Goal: Task Accomplishment & Management: Manage account settings

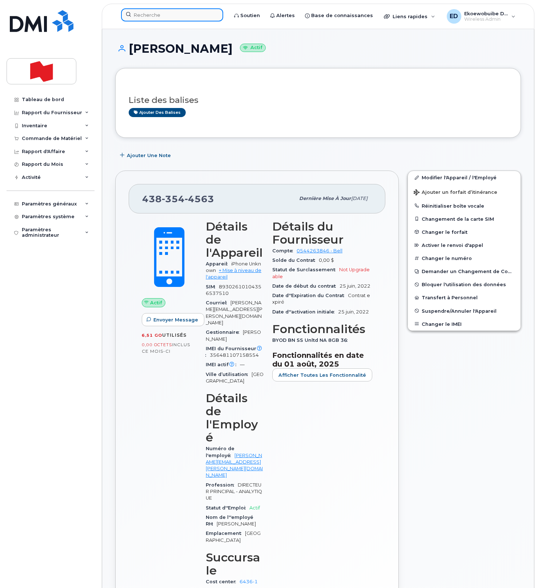
click at [155, 20] on input at bounding box center [172, 14] width 102 height 13
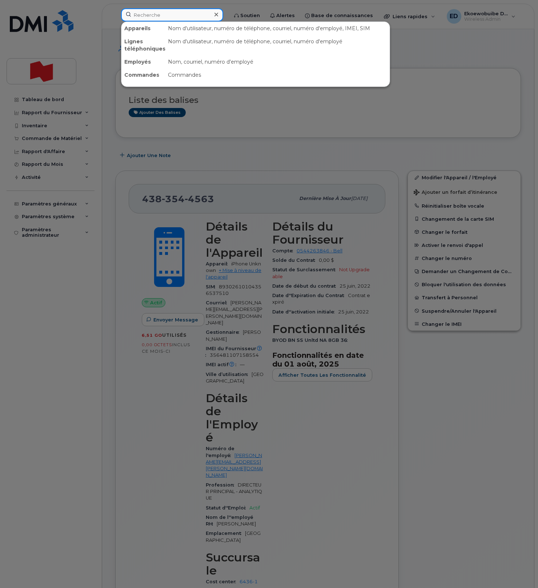
paste input "418-278-2718"
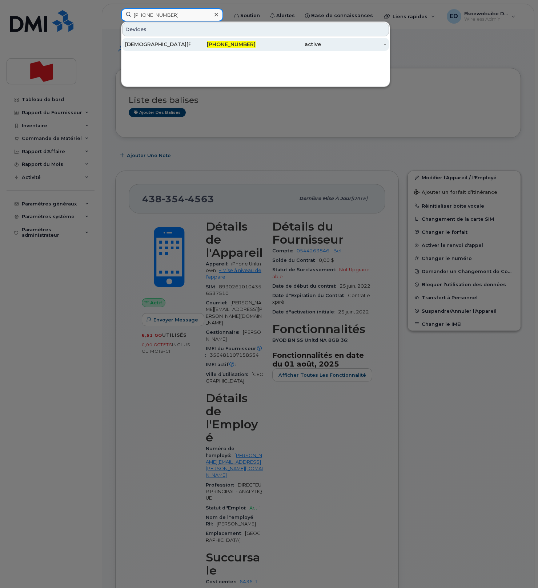
type input "418-278-2718"
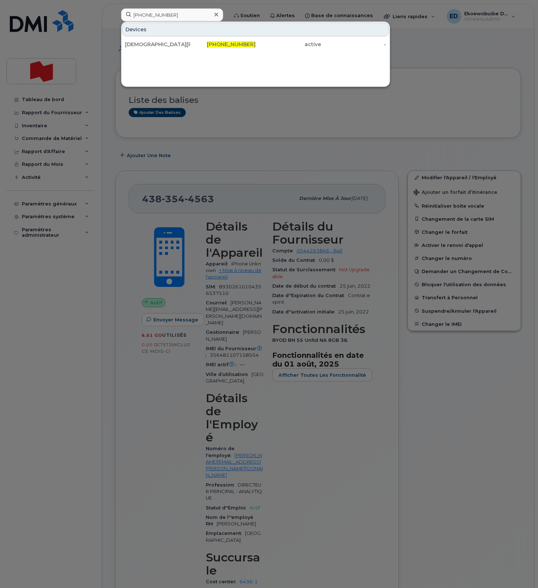
drag, startPoint x: 152, startPoint y: 44, endPoint x: 215, endPoint y: 56, distance: 65.1
click at [151, 44] on div "Christian Hudon" at bounding box center [157, 44] width 65 height 7
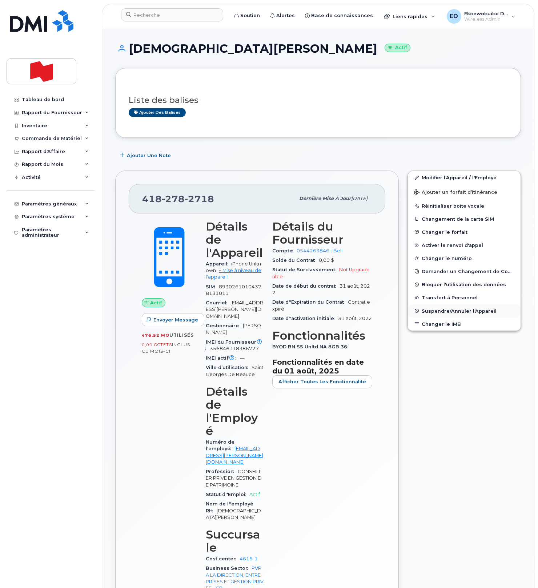
click at [433, 310] on span "Suspendre/Annuler l'Appareil" at bounding box center [458, 310] width 75 height 5
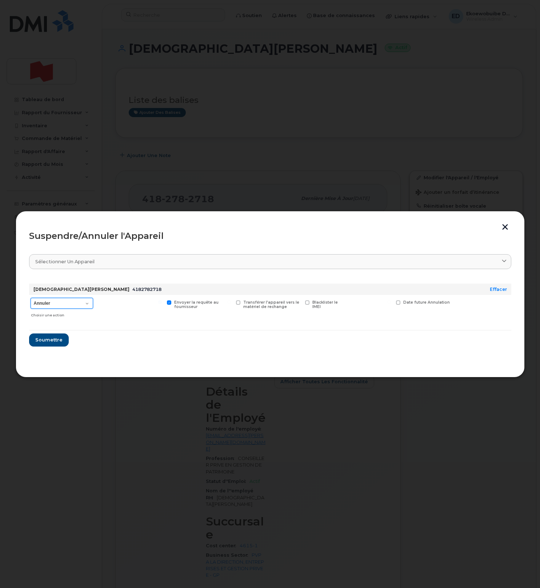
click at [86, 303] on select "Annuler Suspendre - Prolonger la suspension Suspendre - Tarif réduit Suspendre …" at bounding box center [62, 303] width 62 height 11
select select "[object Object]"
click at [31, 298] on select "Annuler Suspendre - Prolonger la suspension Suspendre - Tarif réduit Suspendre …" at bounding box center [62, 303] width 62 height 11
click at [55, 344] on button "Soumettre" at bounding box center [48, 339] width 39 height 13
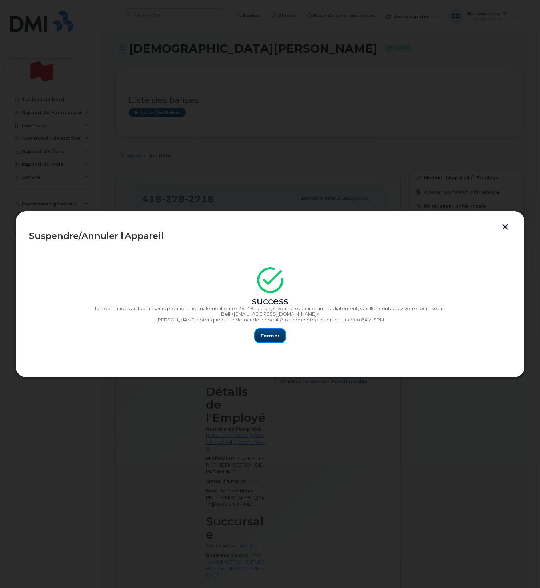
click at [267, 334] on span "Fermer" at bounding box center [270, 335] width 19 height 7
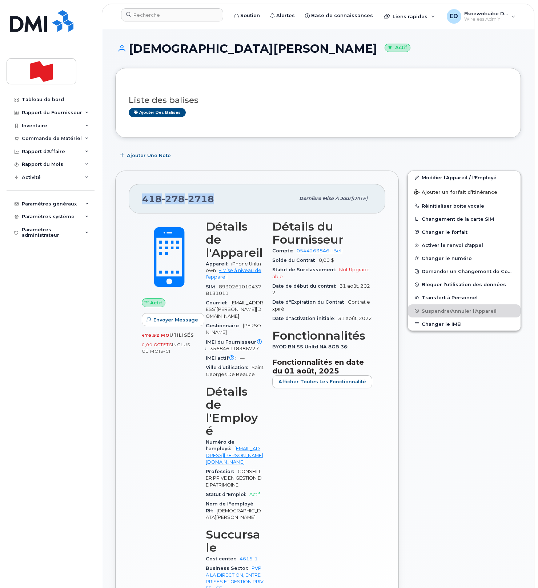
drag, startPoint x: 219, startPoint y: 199, endPoint x: 142, endPoint y: 198, distance: 76.7
click at [141, 199] on div "418 278 2718 Dernière mise à jour 28 mar., 2024" at bounding box center [257, 198] width 257 height 29
copy span "418 278 2718"
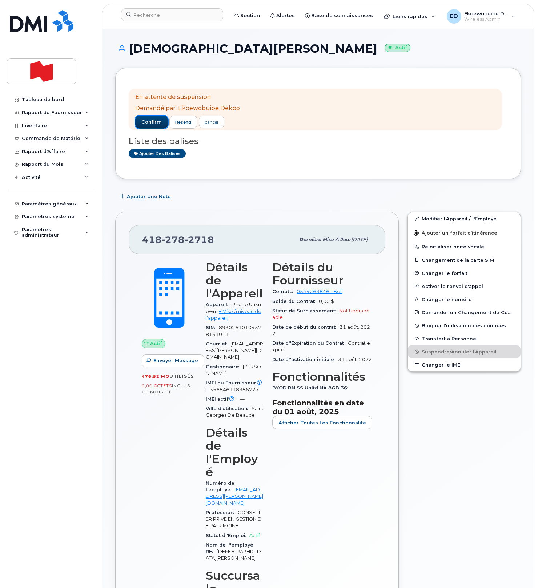
click at [152, 124] on span "confirm" at bounding box center [151, 122] width 20 height 7
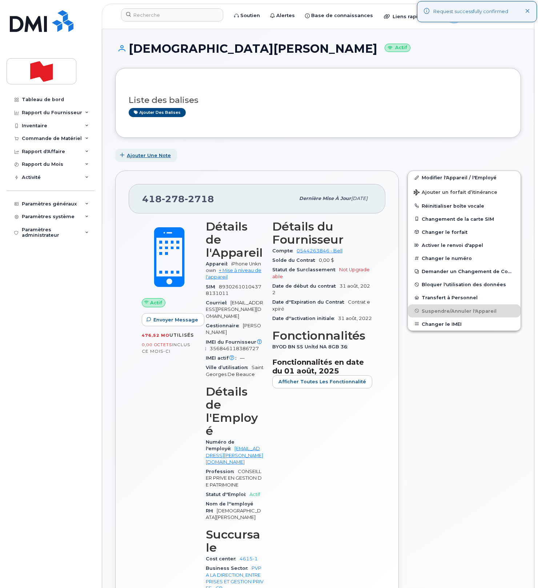
click at [132, 155] on span "Ajouter une Note" at bounding box center [149, 155] width 44 height 7
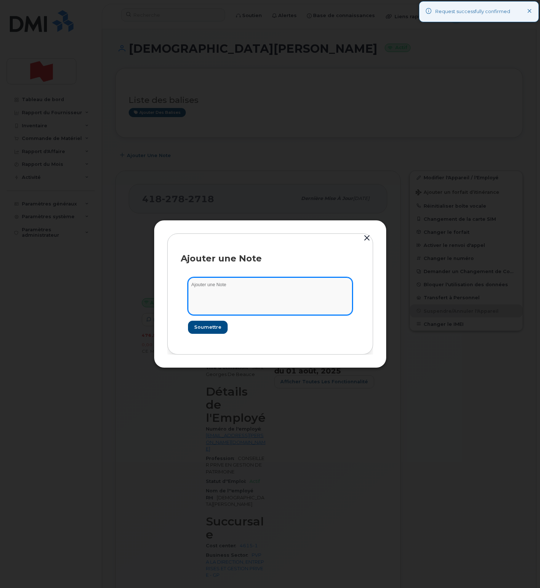
click at [233, 283] on textarea at bounding box center [270, 295] width 164 height 37
paste textarea "SCTASK0229577"
type textarea "SCTASK0229577"
drag, startPoint x: 205, startPoint y: 326, endPoint x: 230, endPoint y: 319, distance: 25.9
click at [205, 326] on span "Soumettre" at bounding box center [207, 326] width 27 height 7
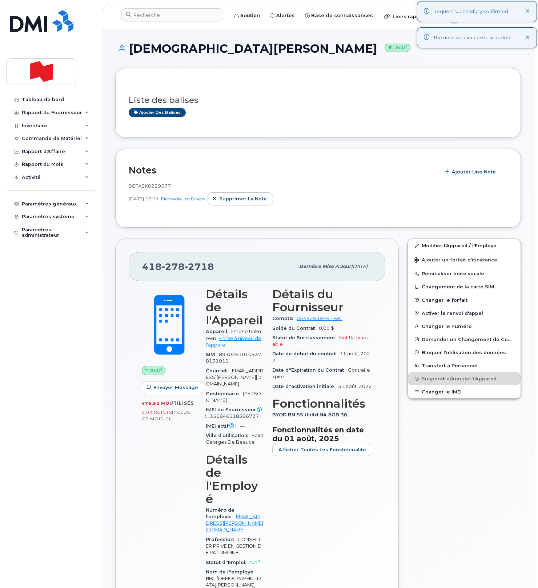
drag, startPoint x: 529, startPoint y: 39, endPoint x: 519, endPoint y: 50, distance: 15.2
click at [529, 38] on icon at bounding box center [527, 37] width 5 height 5
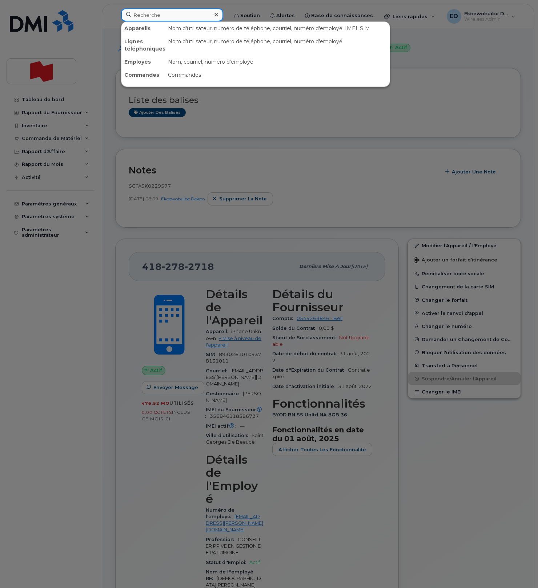
click at [170, 16] on input at bounding box center [172, 14] width 102 height 13
paste input "martin.desgagnes@bnc.ca"
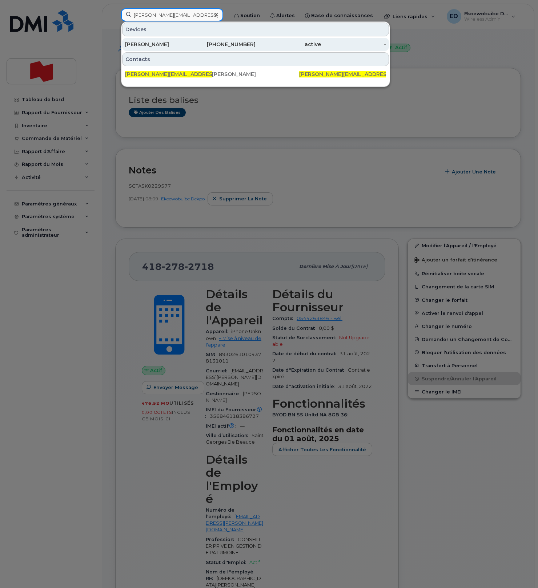
type input "martin.desgagnes@bnc.ca"
click at [165, 47] on div "Martin Desgagnes" at bounding box center [157, 44] width 65 height 7
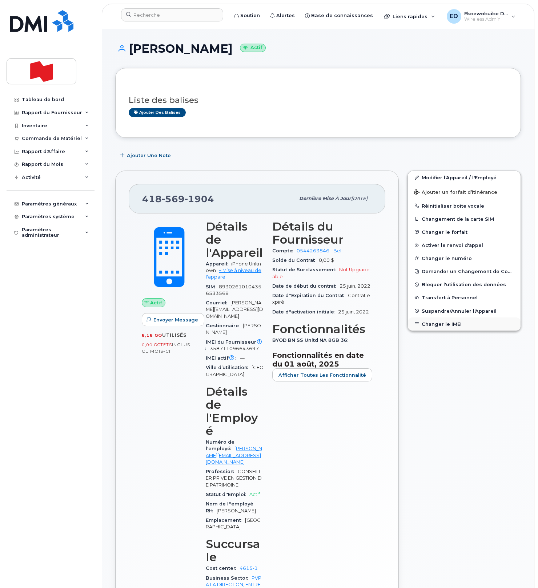
click at [434, 322] on button "Changer le IMEI" at bounding box center [464, 323] width 113 height 13
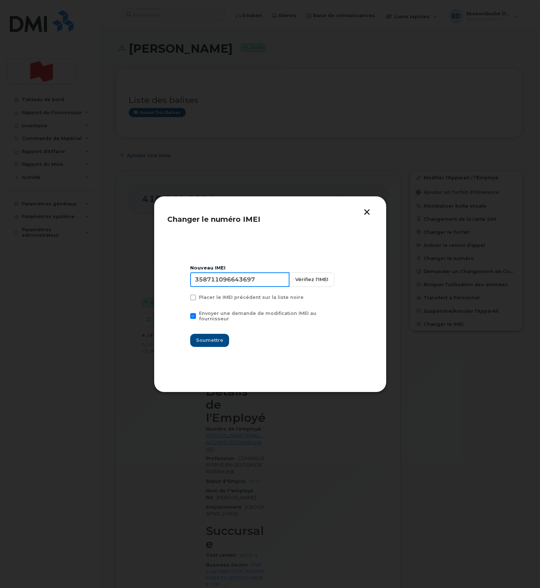
click at [248, 287] on input "358711096643697" at bounding box center [239, 279] width 99 height 15
click at [367, 214] on button "button" at bounding box center [366, 213] width 11 height 8
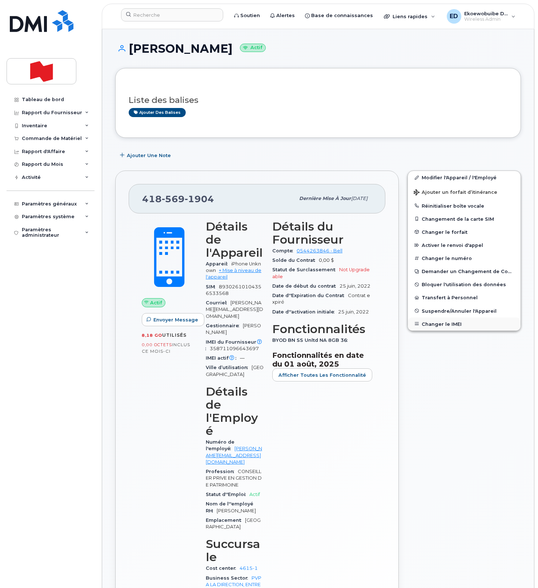
click at [443, 323] on button "Changer le IMEI" at bounding box center [464, 323] width 113 height 13
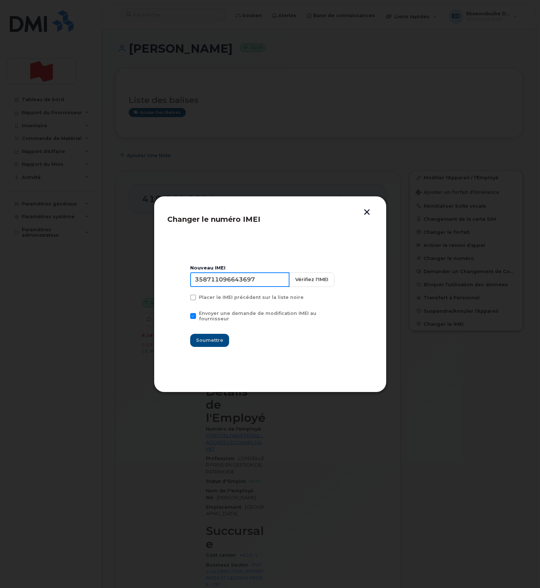
click at [236, 286] on input "358711096643697" at bounding box center [239, 279] width 99 height 15
type input "354216330610787"
click at [219, 336] on span "Soumettre" at bounding box center [209, 339] width 27 height 7
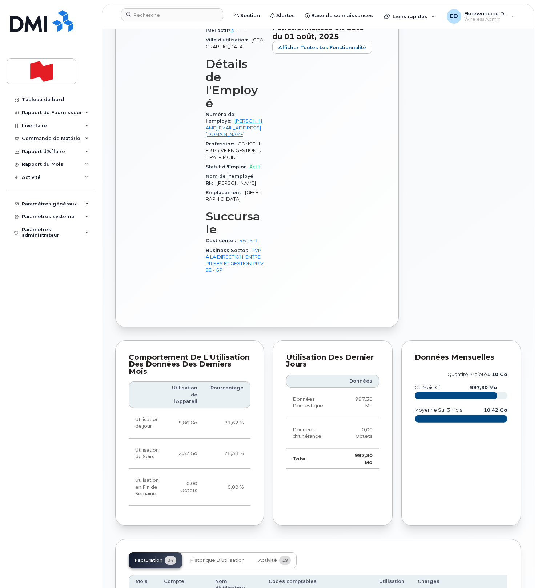
scroll to position [332, 0]
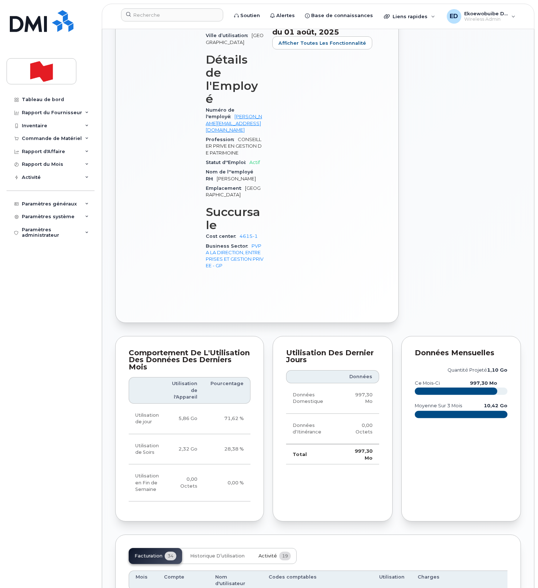
drag, startPoint x: 272, startPoint y: 489, endPoint x: 274, endPoint y: 493, distance: 4.6
click at [272, 553] on span "Activité" at bounding box center [267, 556] width 19 height 6
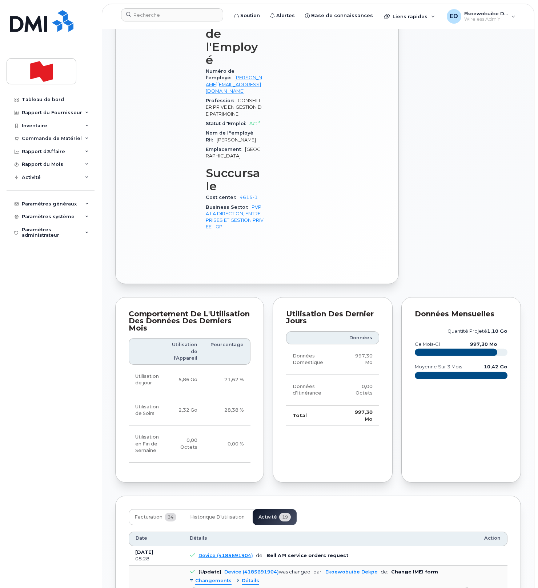
scroll to position [405, 0]
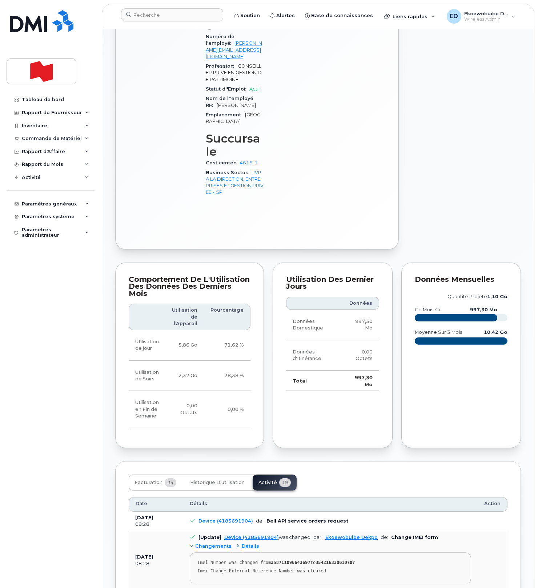
drag, startPoint x: 352, startPoint y: 509, endPoint x: 348, endPoint y: 510, distance: 4.0
click at [352, 552] on pre "Imei Number was changed from 358711096643697 to 354216330610787 Imei Change Ext…" at bounding box center [330, 568] width 281 height 32
drag, startPoint x: 339, startPoint y: 509, endPoint x: 193, endPoint y: 497, distance: 147.0
click at [193, 552] on pre "Imei Number was changed from 358711096643697 to 354216330610787 Imei Change Ext…" at bounding box center [330, 568] width 281 height 32
copy pre "Imei Number was changed from 358711096643697 to 354216330610787 Imei Change Ext…"
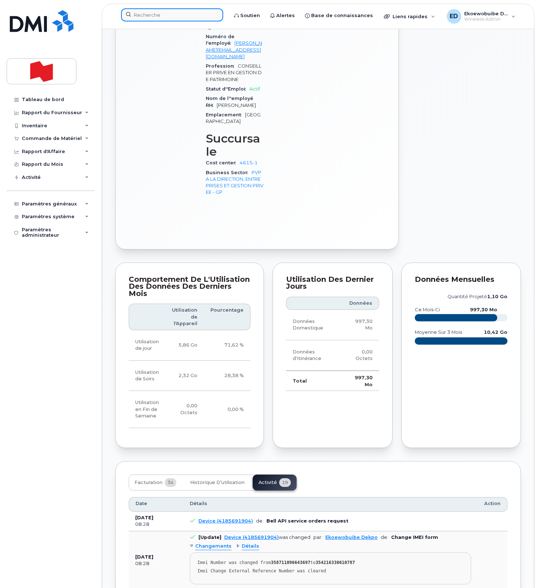
click at [178, 18] on input at bounding box center [172, 14] width 102 height 13
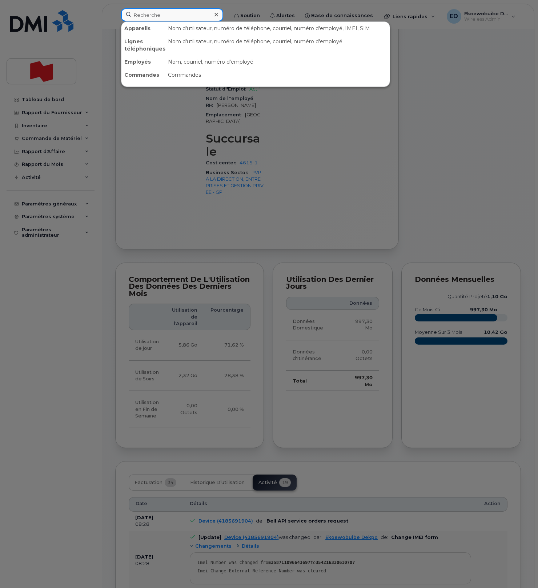
paste input "INC0492456"
type input "INC0492456"
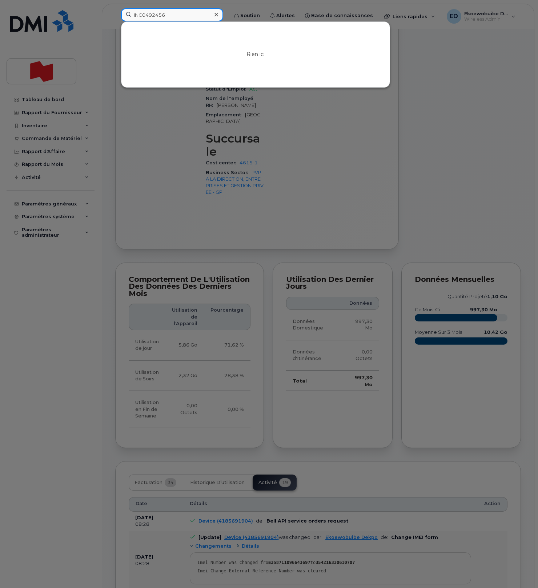
drag, startPoint x: 182, startPoint y: 16, endPoint x: 126, endPoint y: 15, distance: 56.4
click at [126, 15] on input "INC0492456" at bounding box center [172, 14] width 102 height 13
click at [168, 13] on input at bounding box center [172, 14] width 102 height 13
click at [175, 14] on input at bounding box center [172, 14] width 102 height 13
paste input "Jeffrey Sapieha"
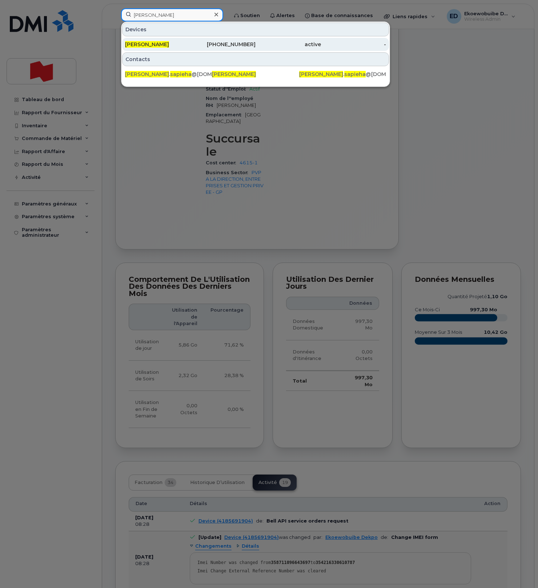
type input "Jeffrey Sapieha"
click at [151, 46] on span "Jeffrey Sapieha" at bounding box center [147, 44] width 44 height 7
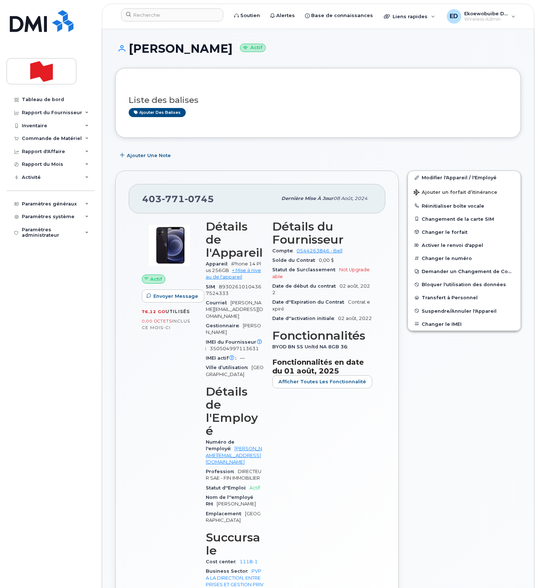
drag, startPoint x: 426, startPoint y: 387, endPoint x: 427, endPoint y: 378, distance: 9.1
click at [426, 386] on div "Modifier l'Appareil / l'Employé Ajouter un forfait d’itinérance Réinitialiser b…" at bounding box center [464, 409] width 122 height 486
click at [435, 324] on button "Changer le IMEI" at bounding box center [464, 323] width 113 height 13
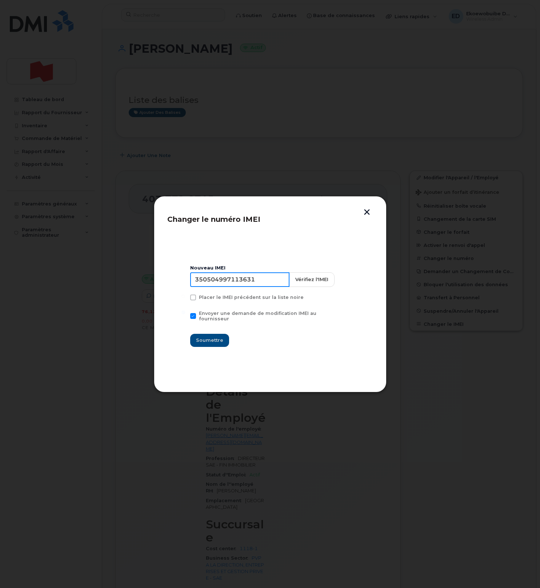
click at [249, 285] on input "350504997113631" at bounding box center [239, 279] width 99 height 15
drag, startPoint x: 256, startPoint y: 343, endPoint x: 242, endPoint y: 316, distance: 30.1
click at [258, 343] on div "Soumettre" at bounding box center [270, 340] width 160 height 13
click at [236, 282] on input "350504997113631" at bounding box center [239, 279] width 99 height 15
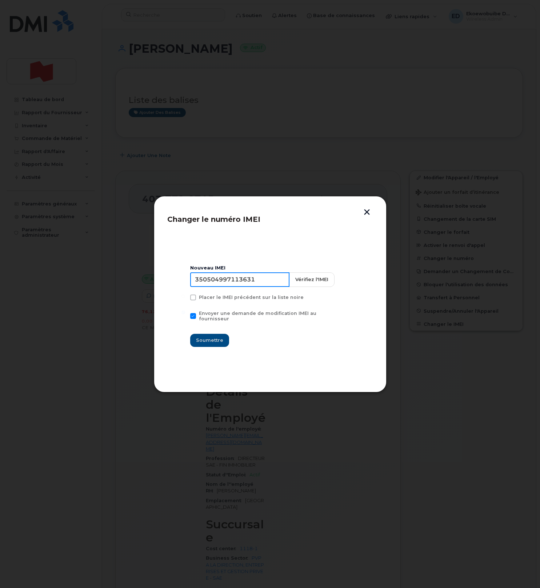
click at [236, 282] on input "350504997113631" at bounding box center [239, 279] width 99 height 15
click at [366, 214] on button "button" at bounding box center [366, 213] width 11 height 8
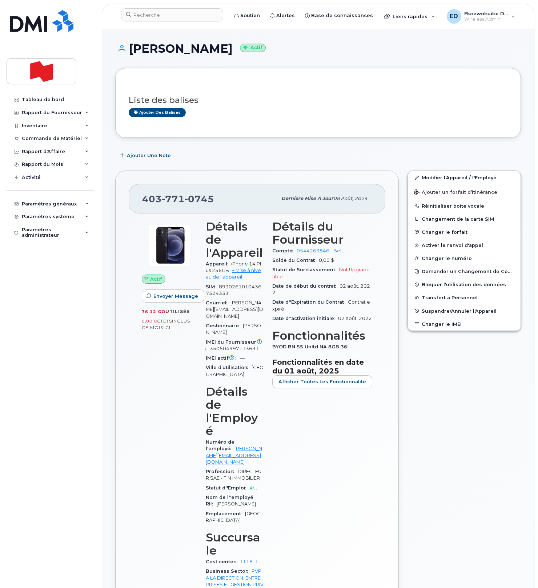
drag, startPoint x: 273, startPoint y: 122, endPoint x: 249, endPoint y: 98, distance: 34.2
click at [272, 122] on div "Liste des balises Ajouter des balises" at bounding box center [318, 102] width 379 height 43
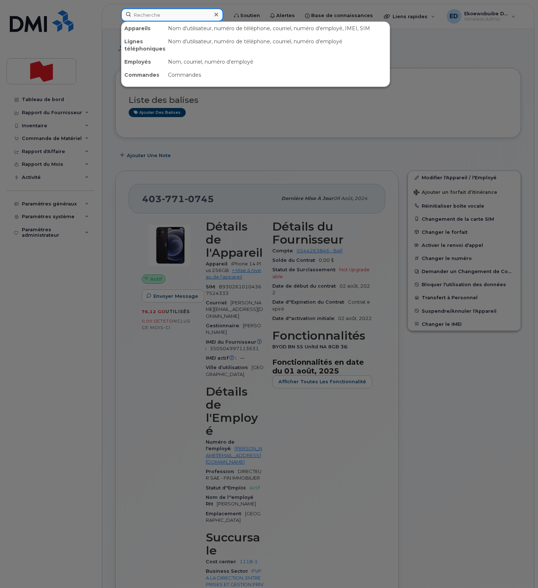
click at [169, 17] on input at bounding box center [172, 14] width 102 height 13
paste input "Malek Chaib"
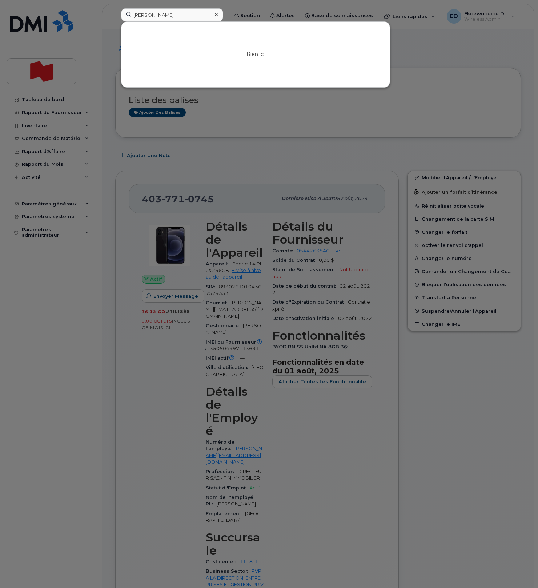
click at [249, 119] on div at bounding box center [269, 294] width 538 height 588
click at [172, 13] on input "[PERSON_NAME]" at bounding box center [172, 14] width 102 height 13
drag, startPoint x: 186, startPoint y: 15, endPoint x: 118, endPoint y: 13, distance: 68.3
click at [118, 13] on div "Malek Chaib Rien ici" at bounding box center [172, 16] width 114 height 16
drag, startPoint x: 177, startPoint y: 15, endPoint x: 123, endPoint y: 17, distance: 54.2
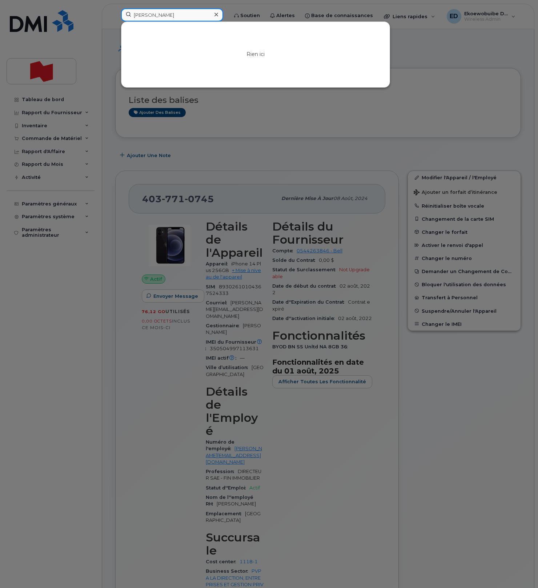
click at [123, 17] on input "[PERSON_NAME]" at bounding box center [172, 14] width 102 height 13
paste input "[PERSON_NAME][EMAIL_ADDRESS][DOMAIN_NAME]"
type input "[PERSON_NAME][EMAIL_ADDRESS][DOMAIN_NAME]"
click at [418, 67] on div at bounding box center [269, 294] width 538 height 588
click at [187, 13] on input "malek.chaib@bnc.ca" at bounding box center [172, 14] width 102 height 13
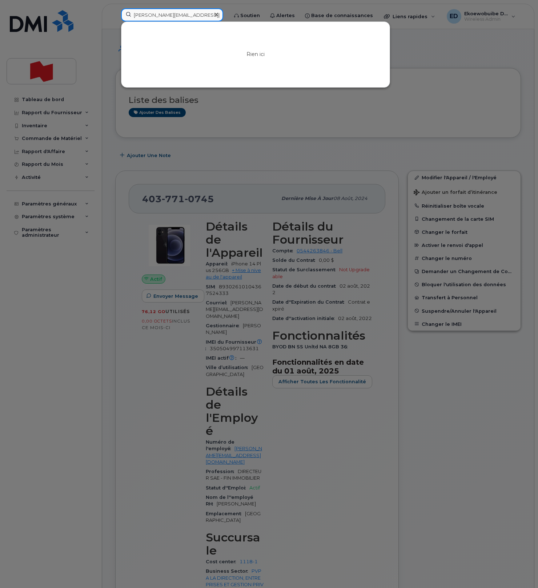
drag, startPoint x: 199, startPoint y: 15, endPoint x: 140, endPoint y: 11, distance: 59.4
click at [140, 11] on input "malek.chaib@bnc.ca" at bounding box center [172, 14] width 102 height 13
paste input "438-336-2059"
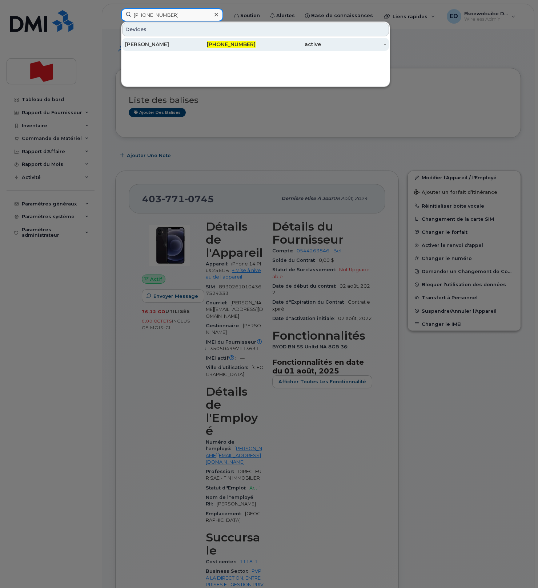
type input "438-336-2059"
drag, startPoint x: 157, startPoint y: 45, endPoint x: 183, endPoint y: 49, distance: 26.8
click at [157, 45] on div "Jean Claude Uwimpuhwe" at bounding box center [157, 44] width 65 height 7
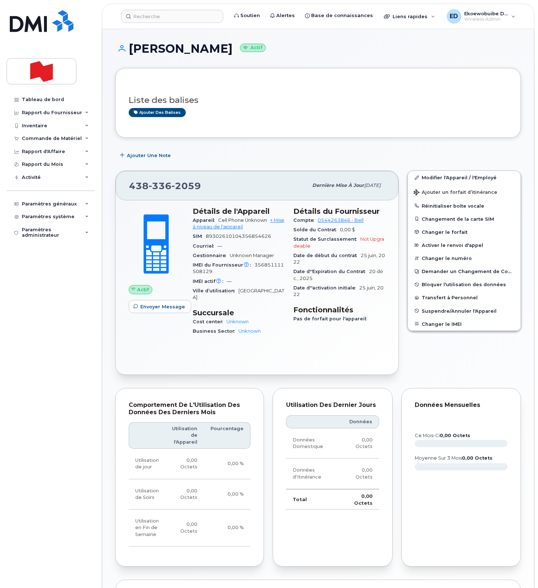
click at [257, 100] on h3 "Liste des balises" at bounding box center [318, 100] width 379 height 9
click at [425, 177] on link "Modifier l'Appareil / l'Employé" at bounding box center [464, 177] width 113 height 13
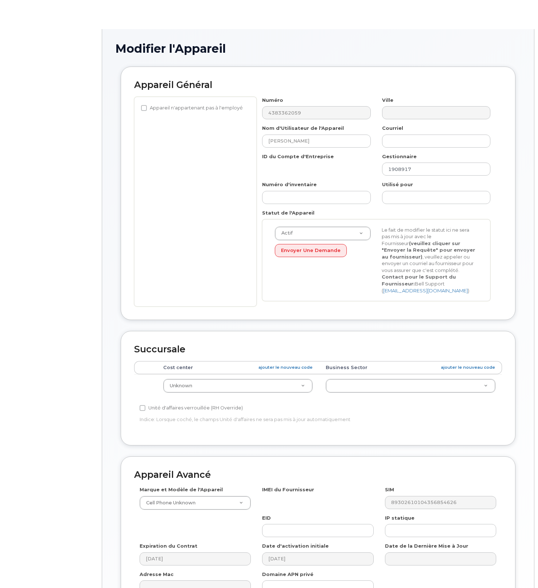
select select "22916206"
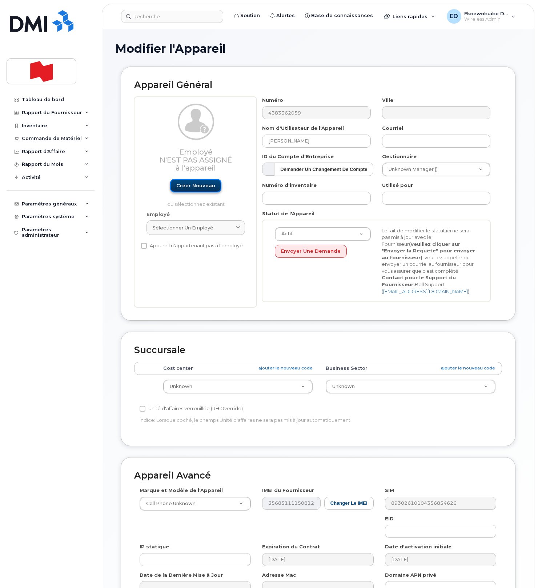
click at [199, 187] on link "Créer nouveau" at bounding box center [195, 185] width 51 height 13
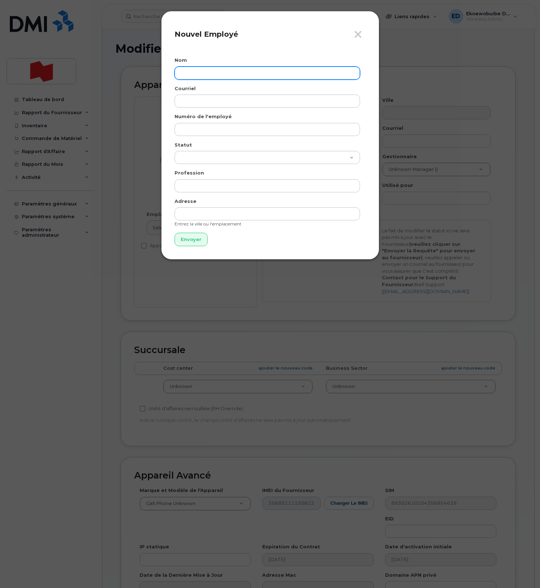
click at [214, 71] on input "text" at bounding box center [266, 72] width 185 height 13
paste input "[PERSON_NAME]"
type input "[PERSON_NAME]"
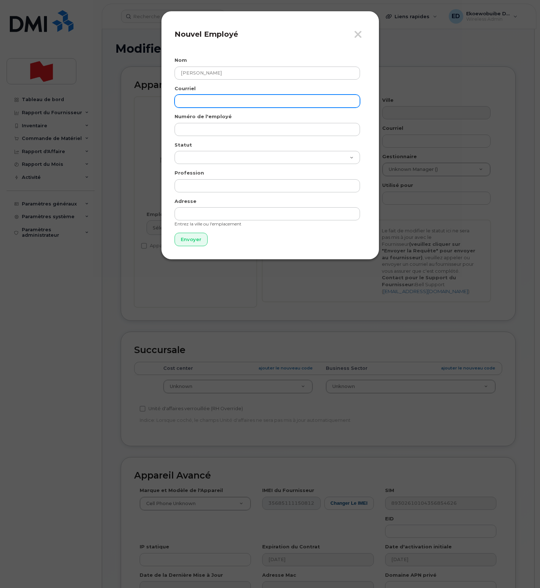
click at [227, 101] on input "email" at bounding box center [266, 100] width 185 height 13
paste input "[PERSON_NAME][EMAIL_ADDRESS][DOMAIN_NAME]"
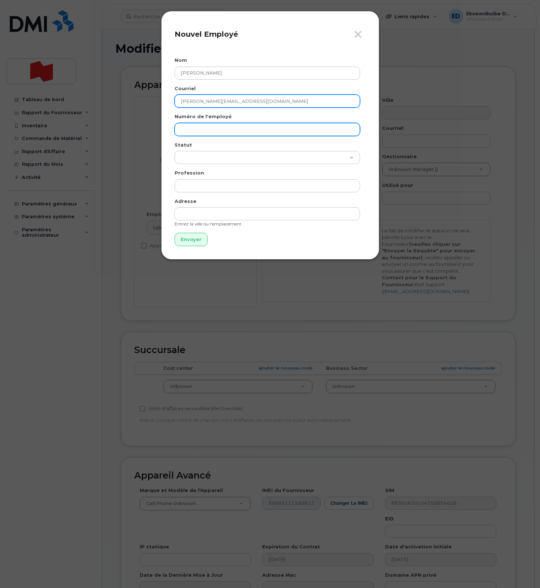
type input "[PERSON_NAME][EMAIL_ADDRESS][DOMAIN_NAME]"
click at [206, 130] on input "text" at bounding box center [266, 129] width 185 height 13
paste input "malek.chaib@bnc.ca"
type input "malek.chaib@bnc.ca"
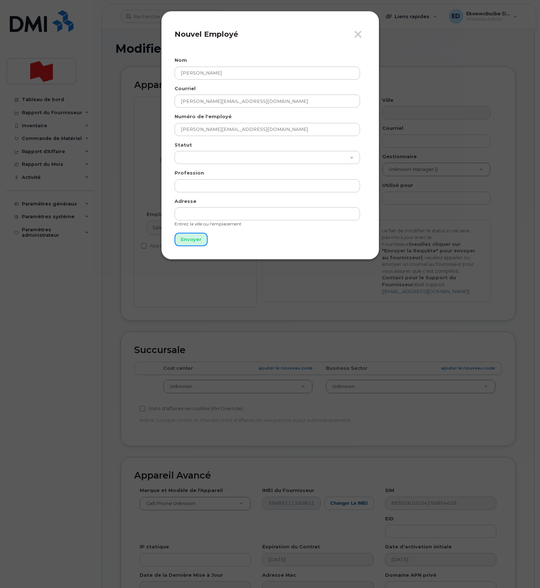
click at [187, 240] on input "Envoyer" at bounding box center [190, 239] width 33 height 13
type input "Envoyer"
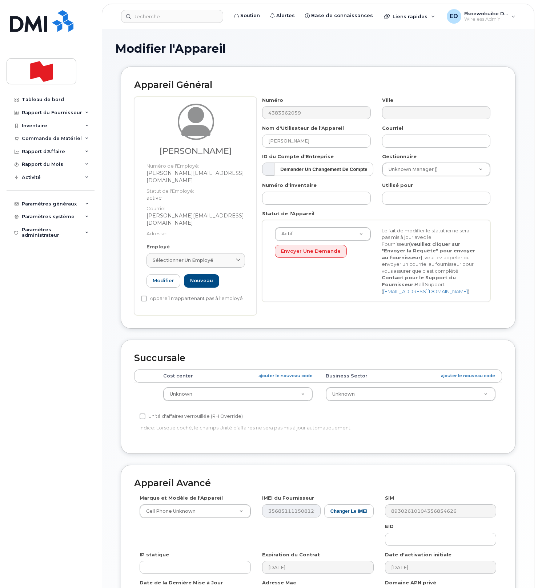
drag, startPoint x: 233, startPoint y: 247, endPoint x: 220, endPoint y: 260, distance: 17.7
click at [231, 253] on link "Sélectionner un employé" at bounding box center [195, 260] width 98 height 15
paste input "malek.chaib@bnc.ca"
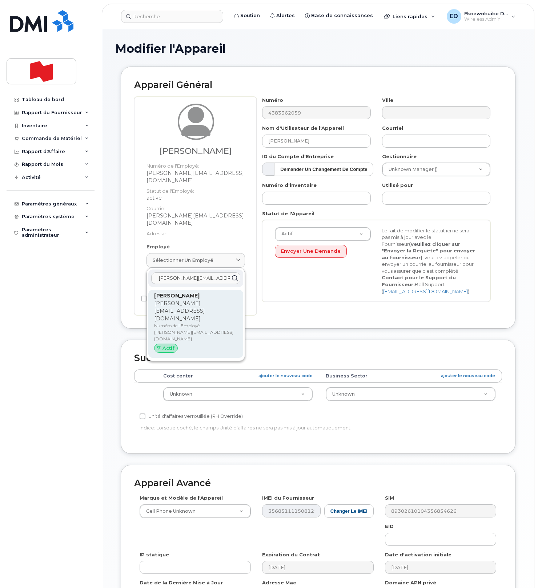
type input "malek.chaib@bnc.ca"
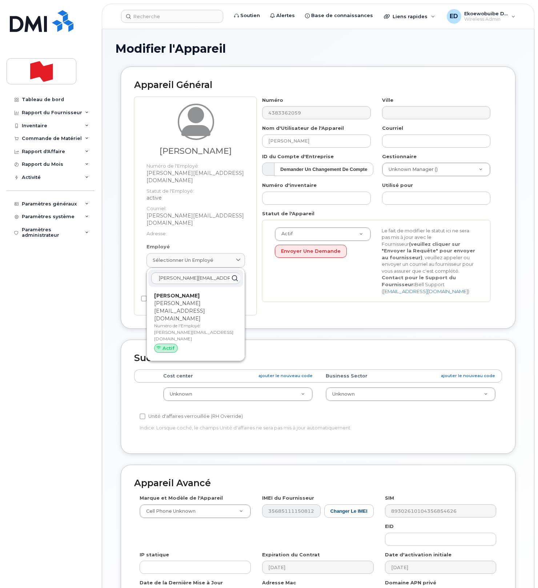
drag, startPoint x: 185, startPoint y: 289, endPoint x: 185, endPoint y: 294, distance: 4.7
click at [185, 299] on p "malek.chaib@bnc.ca" at bounding box center [195, 310] width 83 height 23
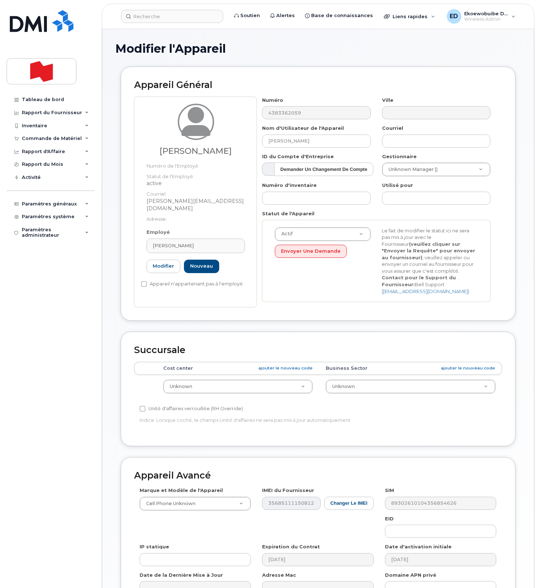
type input "Malek Chaib"
type input "malek.chaib@bnc.ca"
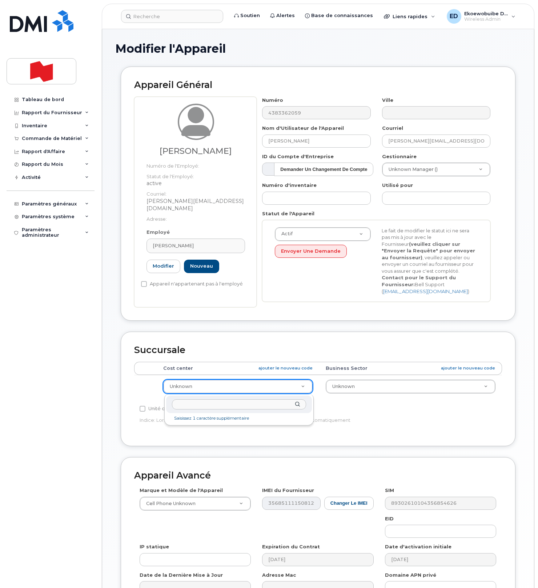
paste input "43081"
type input "4308"
type input "22916490"
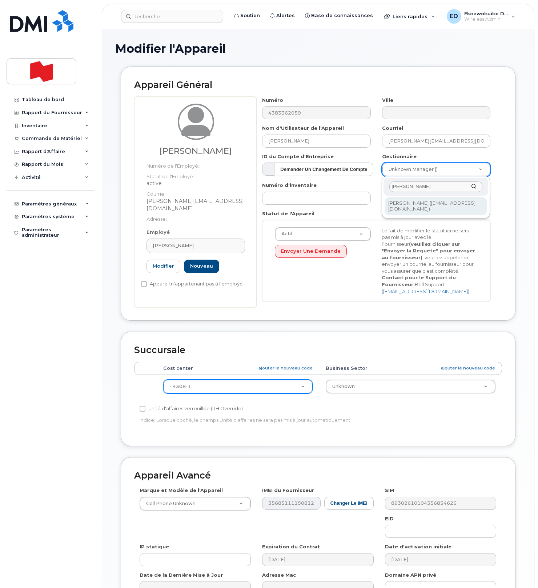
type input "Nevena Zajko"
type input "1958135"
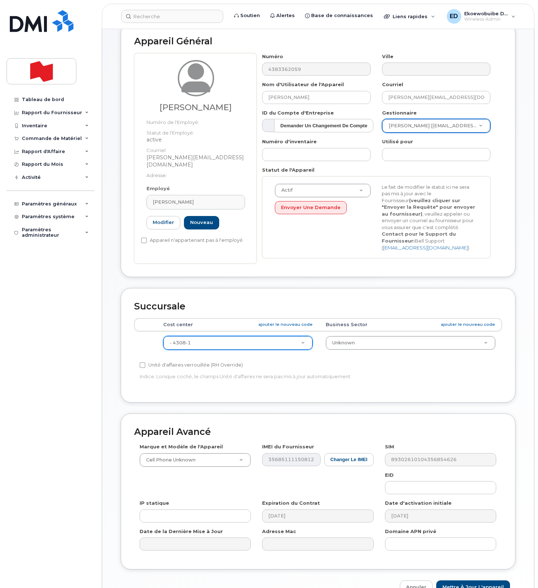
scroll to position [87, 0]
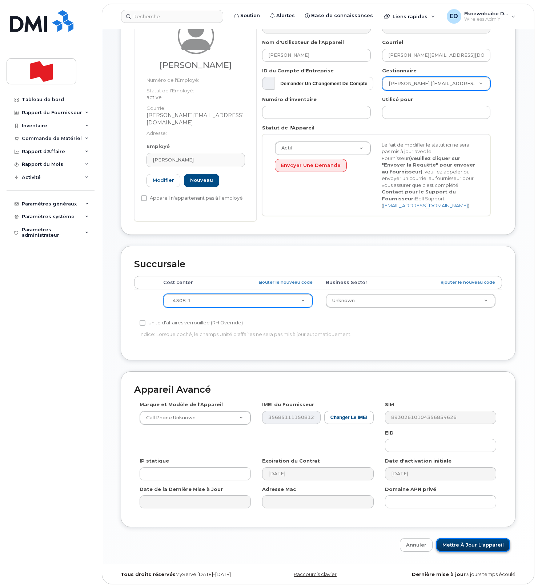
drag, startPoint x: 458, startPoint y: 545, endPoint x: 458, endPoint y: 550, distance: 5.1
click at [458, 545] on input "Mettre à jour l'appareil" at bounding box center [473, 544] width 74 height 13
type input "Sauvegarde..."
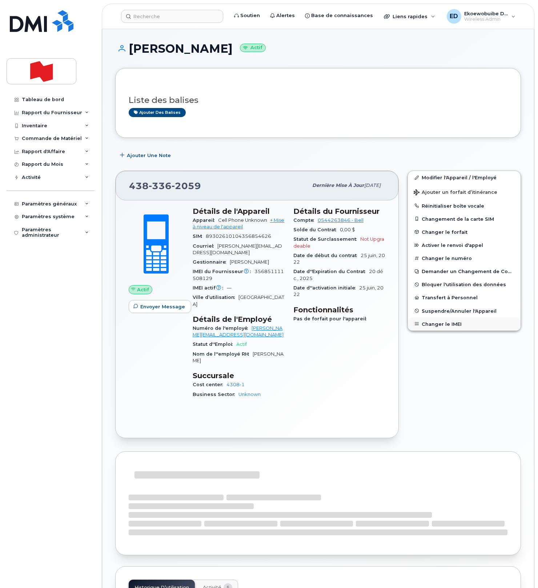
click at [433, 325] on button "Changer le IMEI" at bounding box center [464, 323] width 113 height 13
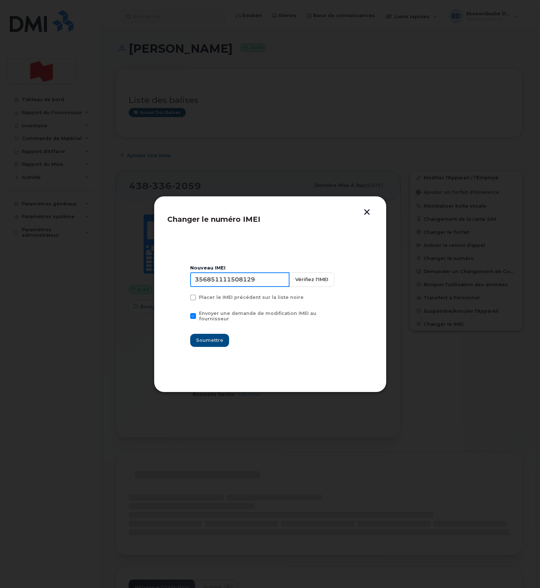
click at [242, 283] on input "356851111508129" at bounding box center [239, 279] width 99 height 15
type input "354216330915723"
drag, startPoint x: 216, startPoint y: 336, endPoint x: 213, endPoint y: 338, distance: 3.9
click at [214, 337] on span "Soumettre" at bounding box center [209, 339] width 27 height 7
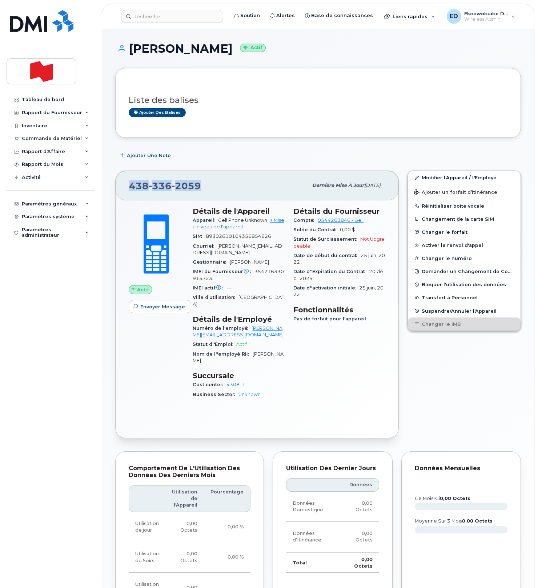
drag, startPoint x: 211, startPoint y: 186, endPoint x: 129, endPoint y: 185, distance: 82.1
click at [129, 185] on div "[PHONE_NUMBER] Dernière mise à jour [DATE]" at bounding box center [257, 185] width 283 height 29
copy span "[PHONE_NUMBER]"
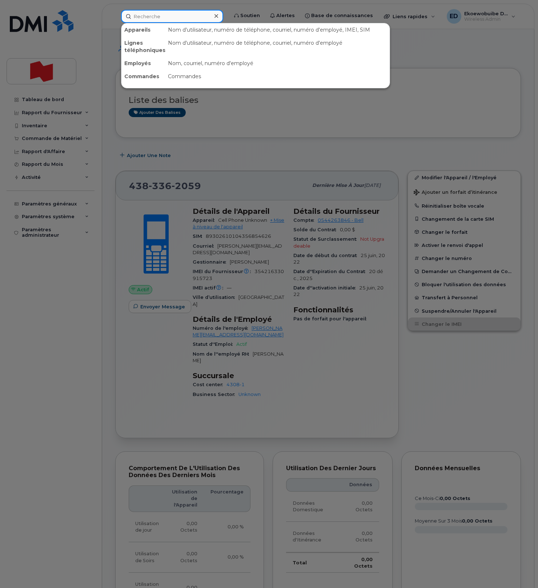
click at [160, 16] on input at bounding box center [172, 16] width 102 height 13
paste input "[PERSON_NAME]"
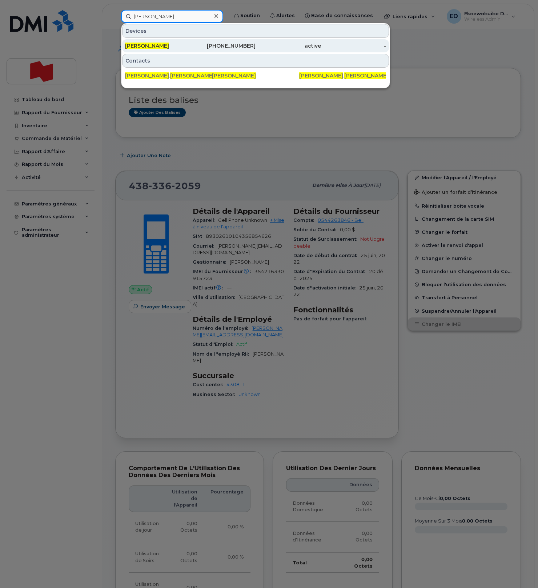
type input "[PERSON_NAME]"
click at [157, 47] on span "[PERSON_NAME]" at bounding box center [147, 46] width 44 height 7
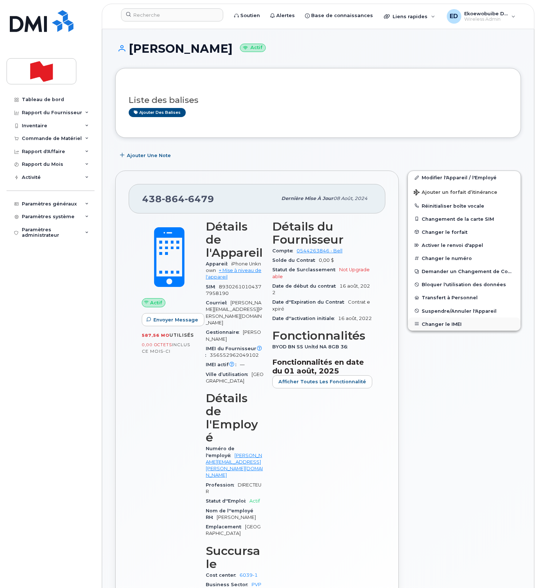
click at [439, 324] on button "Changer le IMEI" at bounding box center [464, 323] width 113 height 13
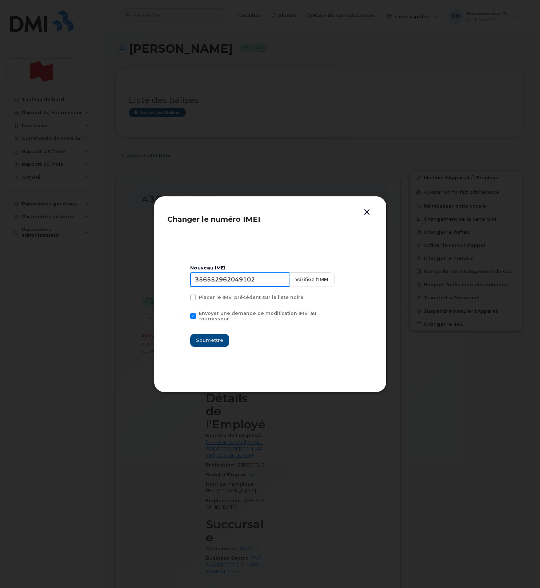
click at [229, 282] on input "356552962049102" at bounding box center [239, 279] width 99 height 15
click at [368, 213] on button "button" at bounding box center [366, 213] width 11 height 8
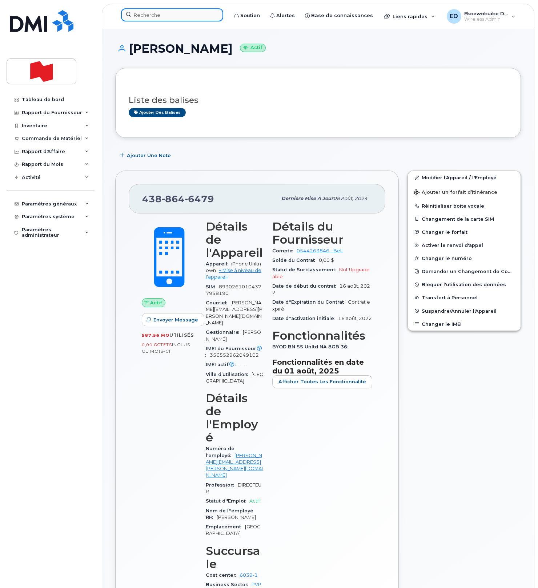
click at [157, 18] on input at bounding box center [172, 14] width 102 height 13
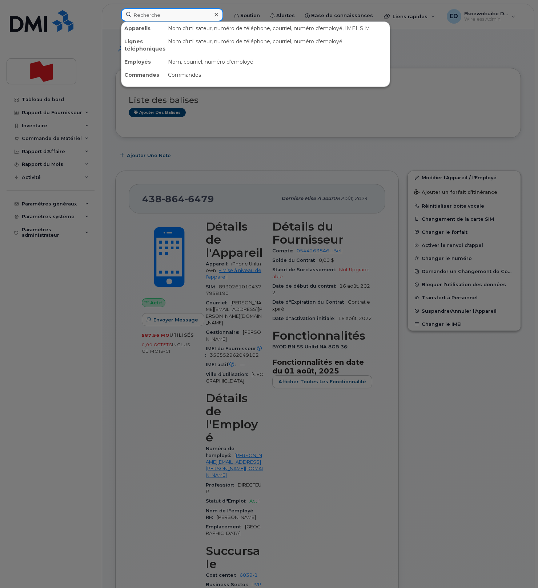
paste input "[PERSON_NAME]"
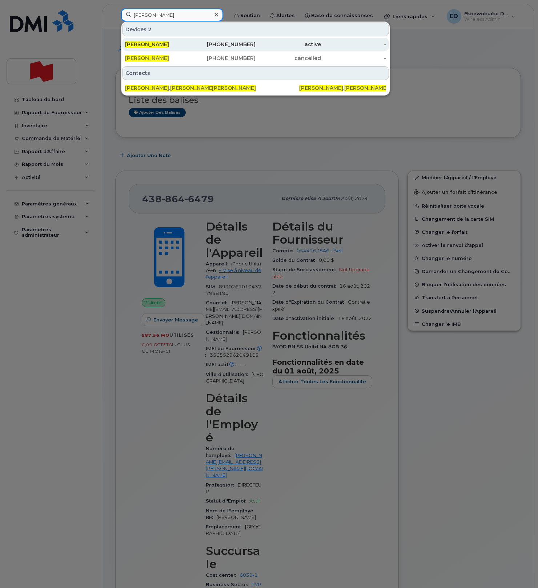
type input "[PERSON_NAME]"
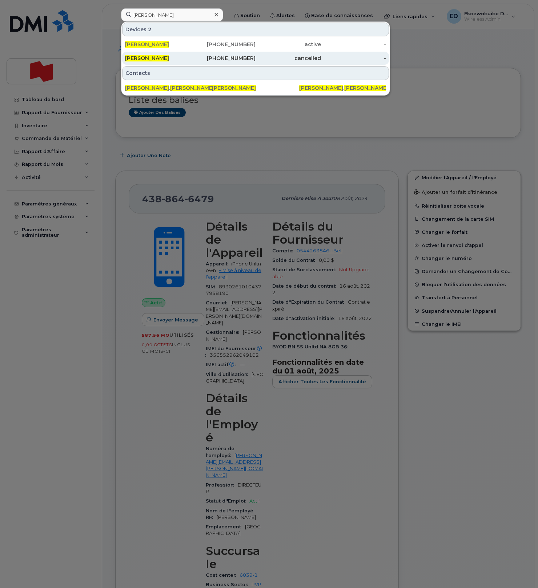
drag, startPoint x: 138, startPoint y: 45, endPoint x: 199, endPoint y: 61, distance: 62.8
click at [138, 44] on span "[PERSON_NAME]" at bounding box center [147, 44] width 44 height 7
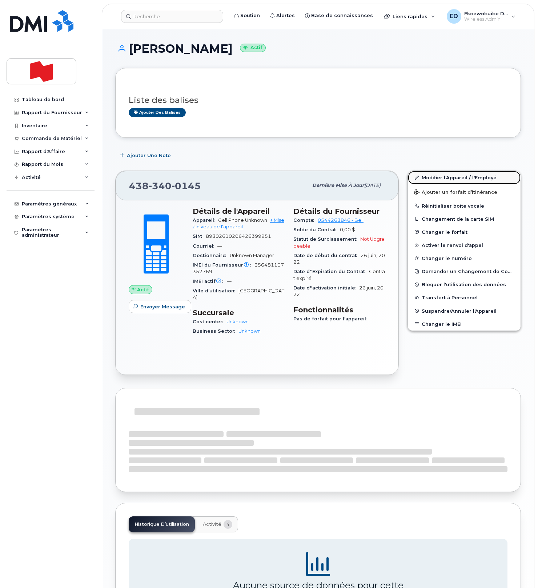
drag, startPoint x: 425, startPoint y: 176, endPoint x: 421, endPoint y: 176, distance: 4.4
click at [425, 177] on link "Modifier l'Appareil / l'Employé" at bounding box center [464, 177] width 113 height 13
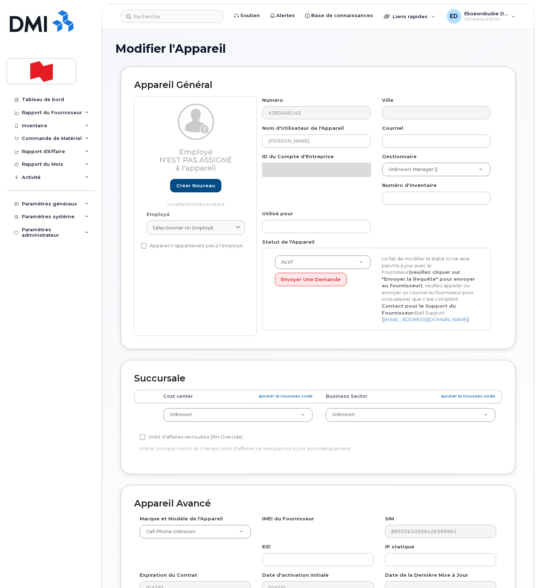
select select "22916206"
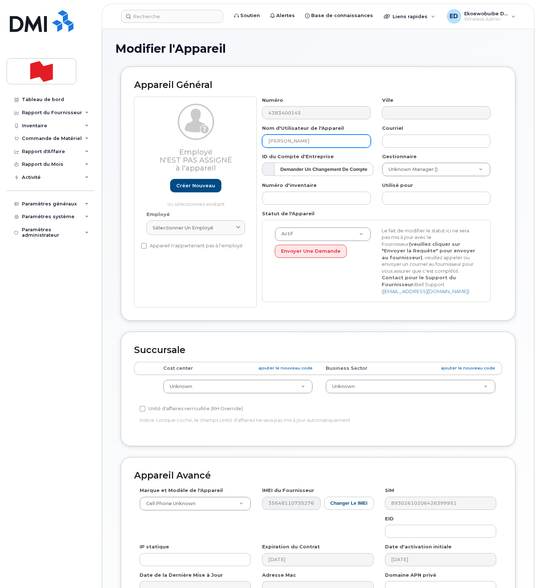
drag, startPoint x: 313, startPoint y: 140, endPoint x: 239, endPoint y: 138, distance: 74.2
click at [239, 138] on div "Employé N'est pas assigné à l'appareil Créer nouveau ou sélectionnez existant E…" at bounding box center [318, 202] width 368 height 210
type input "Dispo - MTL"
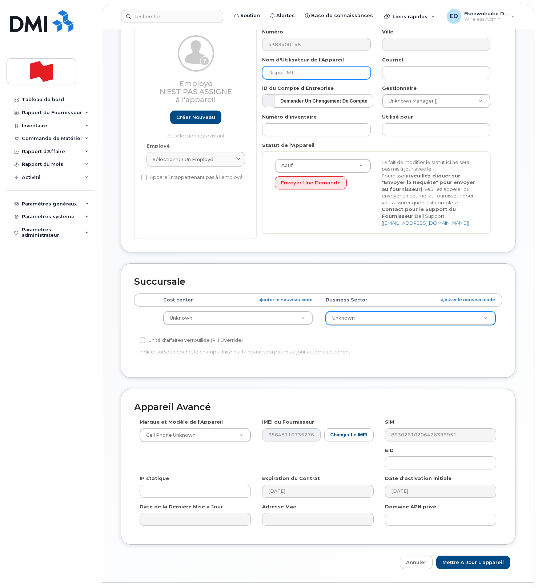
scroll to position [87, 0]
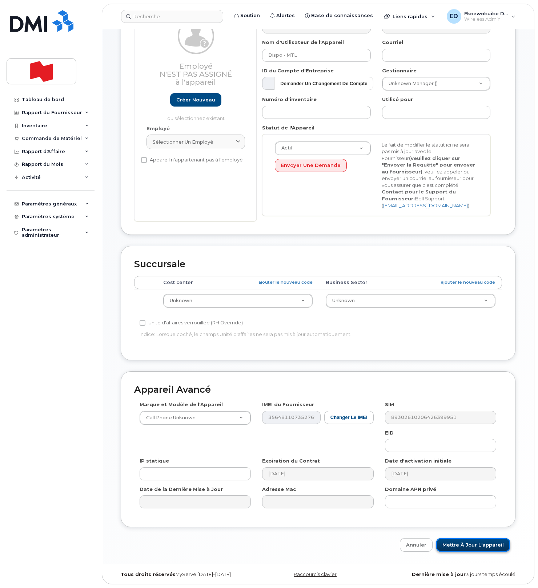
click at [456, 546] on input "Mettre à jour l'appareil" at bounding box center [473, 544] width 74 height 13
type input "Sauvegarde..."
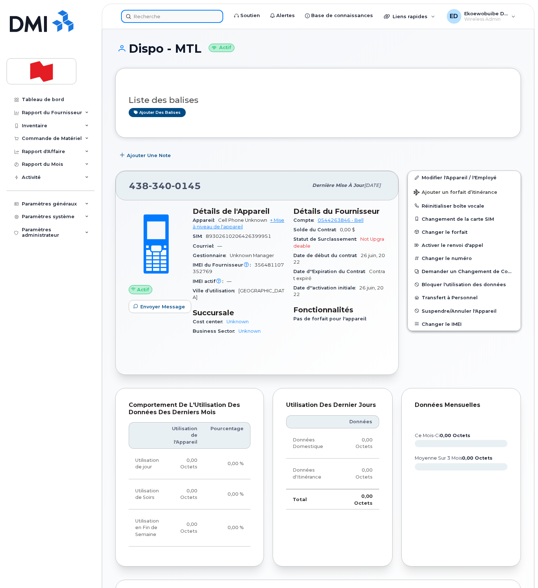
click at [158, 18] on input at bounding box center [172, 16] width 102 height 13
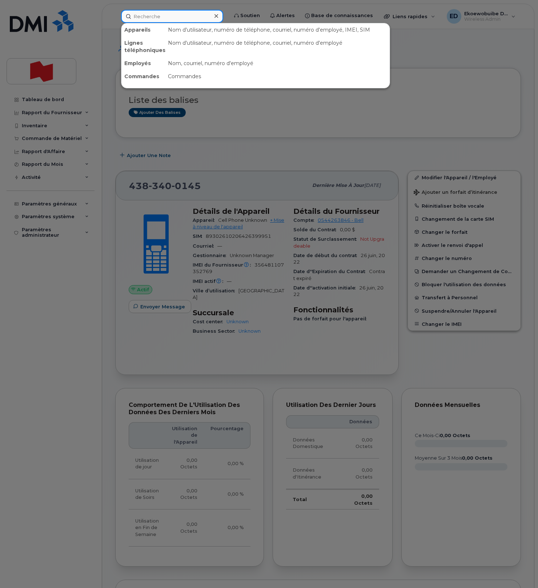
paste input "[EMAIL_ADDRESS][PERSON_NAME][DOMAIN_NAME]"
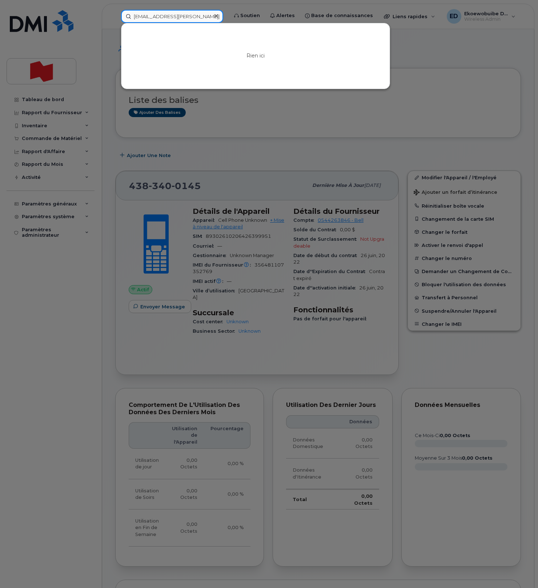
type input "[EMAIL_ADDRESS][PERSON_NAME][DOMAIN_NAME]"
click at [221, 19] on div at bounding box center [216, 16] width 11 height 11
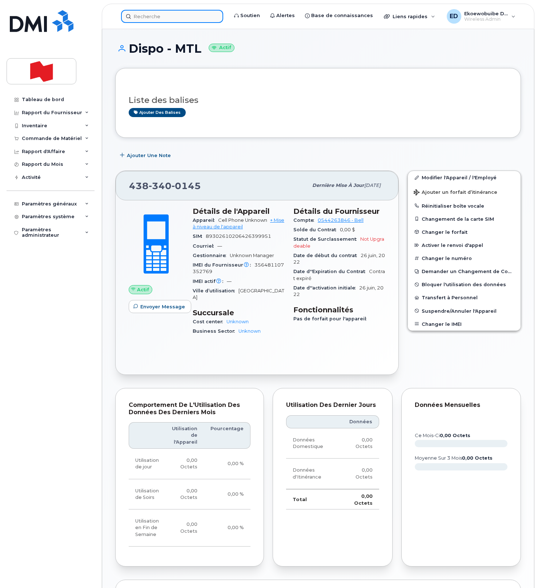
click at [149, 19] on input at bounding box center [172, 16] width 102 height 13
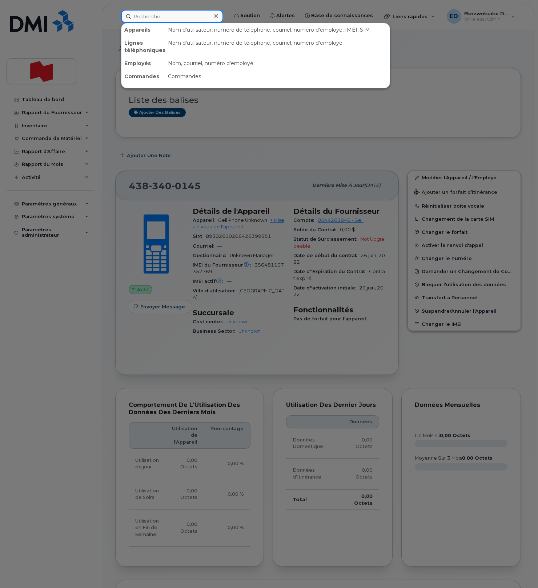
paste input "5142194387"
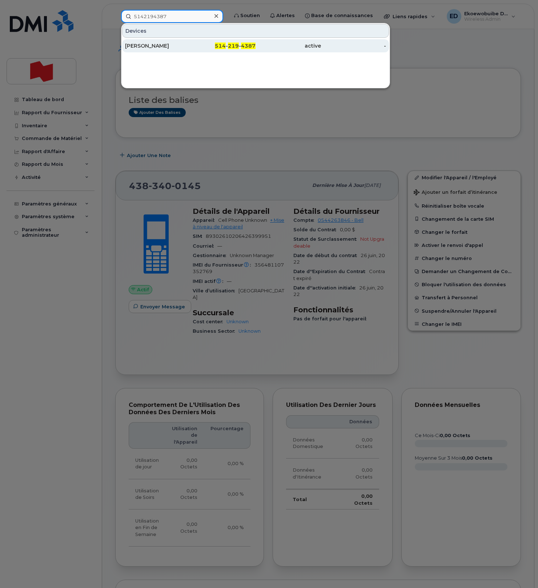
type input "5142194387"
click at [162, 47] on div "[PERSON_NAME]" at bounding box center [157, 45] width 65 height 7
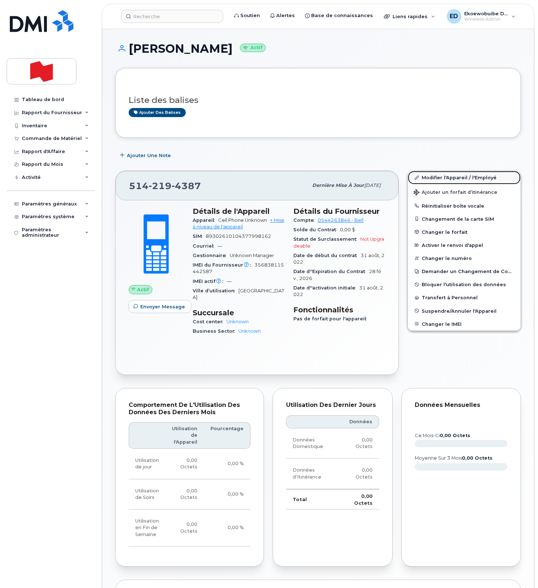
click at [441, 179] on link "Modifier l'Appareil / l'Employé" at bounding box center [464, 177] width 113 height 13
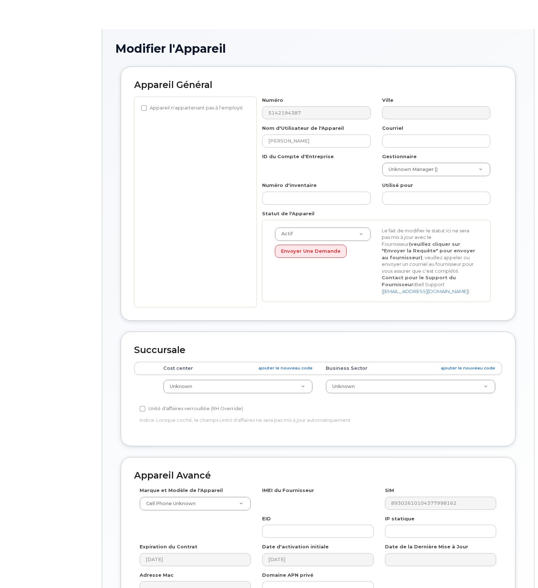
select select "22916206"
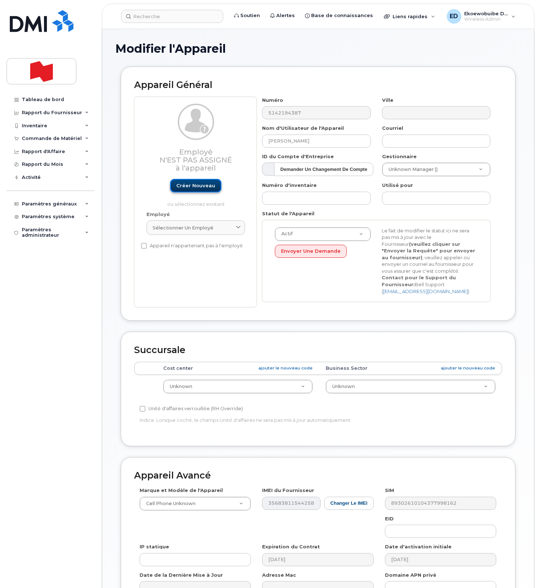
click at [198, 186] on link "Créer nouveau" at bounding box center [195, 185] width 51 height 13
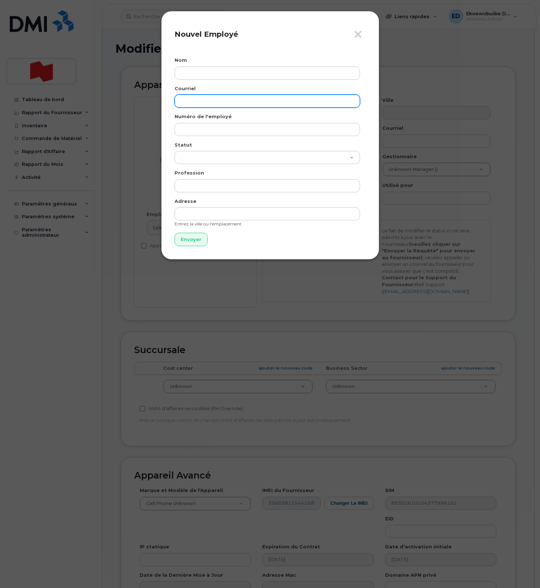
click at [203, 101] on input "email" at bounding box center [266, 100] width 185 height 13
paste input "[EMAIL_ADDRESS][PERSON_NAME][DOMAIN_NAME]"
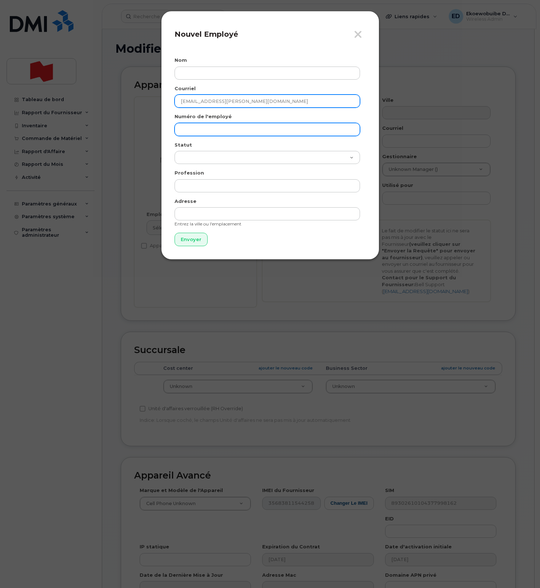
type input "[EMAIL_ADDRESS][PERSON_NAME][DOMAIN_NAME]"
click at [199, 127] on input "text" at bounding box center [266, 129] width 185 height 13
paste input "[EMAIL_ADDRESS][PERSON_NAME][DOMAIN_NAME]"
type input "[EMAIL_ADDRESS][PERSON_NAME][DOMAIN_NAME]"
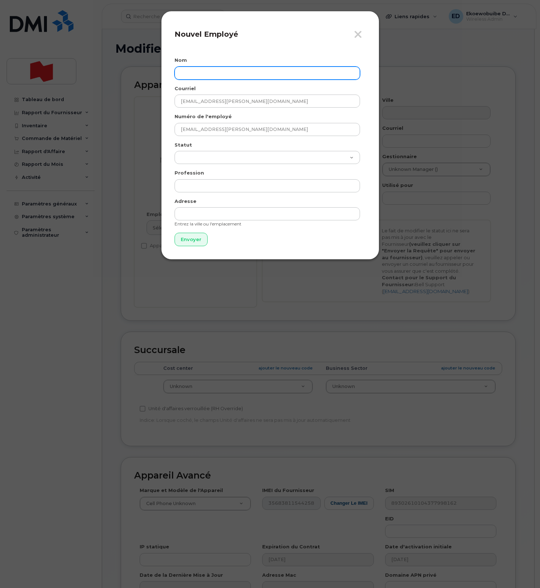
click at [202, 72] on input "text" at bounding box center [266, 72] width 185 height 13
paste input "Philippe-Olivier Blackburn"
click at [203, 76] on input "Philippe-Olivier Blackburn" at bounding box center [266, 72] width 185 height 13
click at [203, 72] on input "Philippe-Olivier Blackburn" at bounding box center [266, 72] width 185 height 13
type input "[PERSON_NAME]"
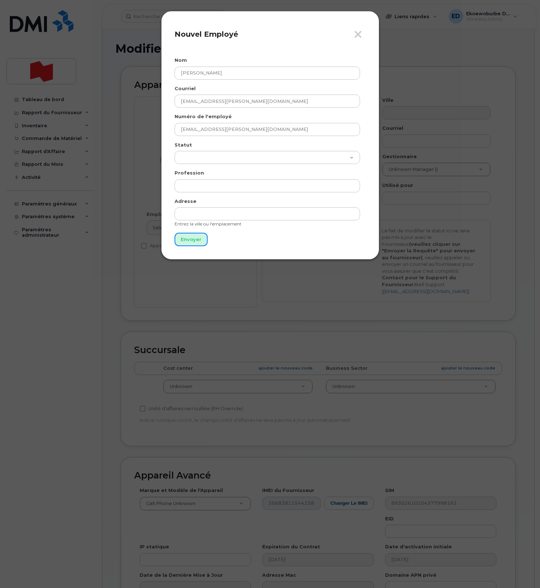
click at [186, 242] on input "Envoyer" at bounding box center [190, 239] width 33 height 13
type input "Envoyer"
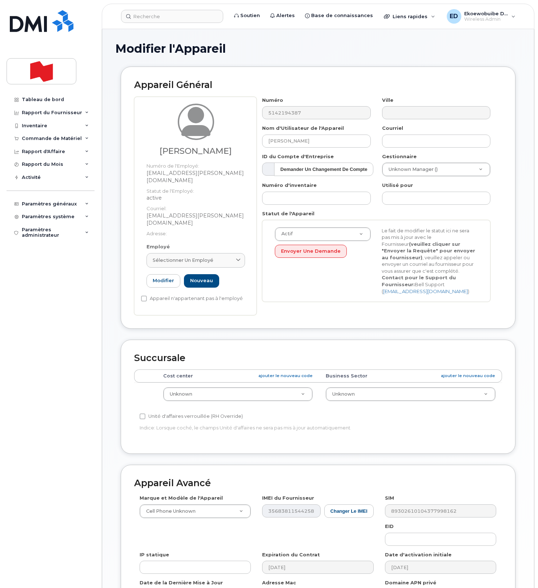
drag, startPoint x: 212, startPoint y: 256, endPoint x: 212, endPoint y: 262, distance: 5.8
click at [212, 257] on span "Sélectionner un employé" at bounding box center [183, 260] width 61 height 7
paste input "Philippe-Olivier Blackburn"
type input "Philippe-Olivier Blackburn"
drag, startPoint x: 225, startPoint y: 273, endPoint x: 146, endPoint y: 273, distance: 78.9
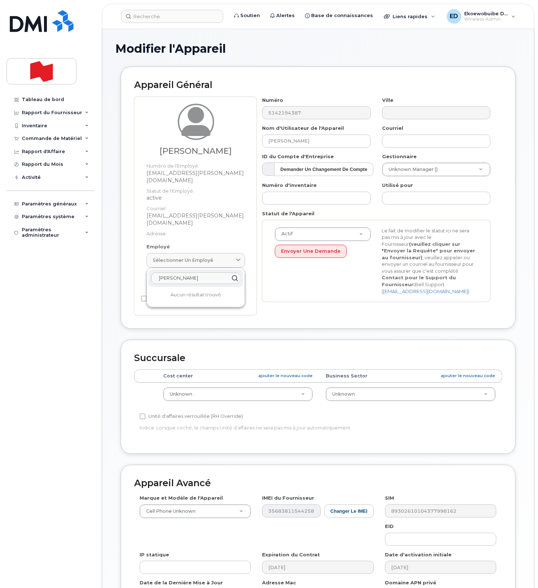
click at [146, 273] on div "Philippe-Olivier Blackburn Aucun résultat trouvé" at bounding box center [195, 287] width 98 height 40
paste input "[EMAIL_ADDRESS][PERSON_NAME][DOMAIN_NAME]"
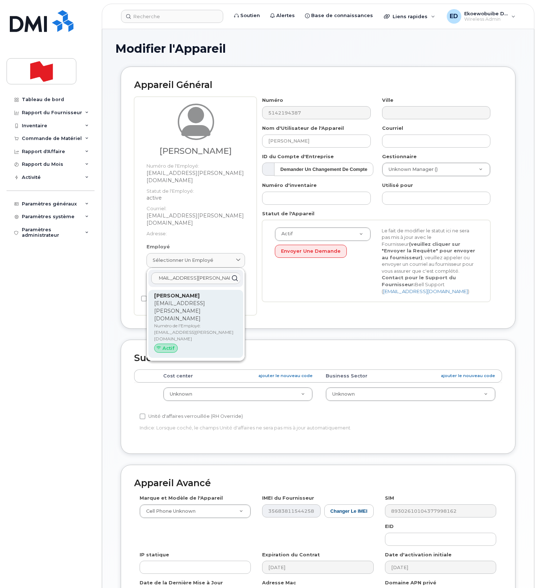
type input "[EMAIL_ADDRESS][PERSON_NAME][DOMAIN_NAME]"
click at [191, 322] on p "Numéro de l'Employé: philippeolivier.blackburn@bnc.ca" at bounding box center [195, 332] width 83 height 20
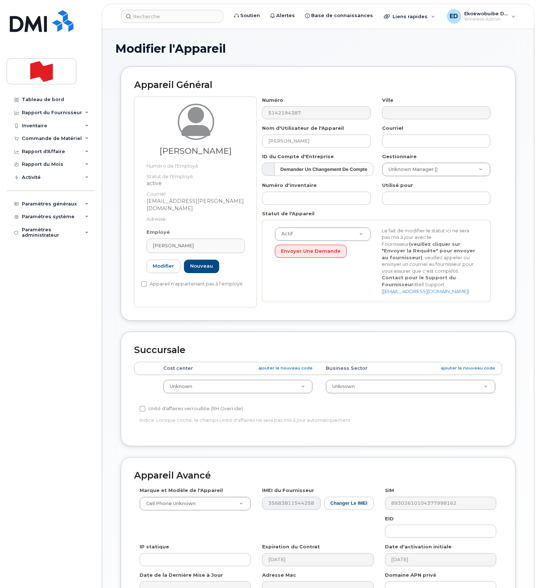
type input "[PERSON_NAME]"
type input "[EMAIL_ADDRESS][PERSON_NAME][DOMAIN_NAME]"
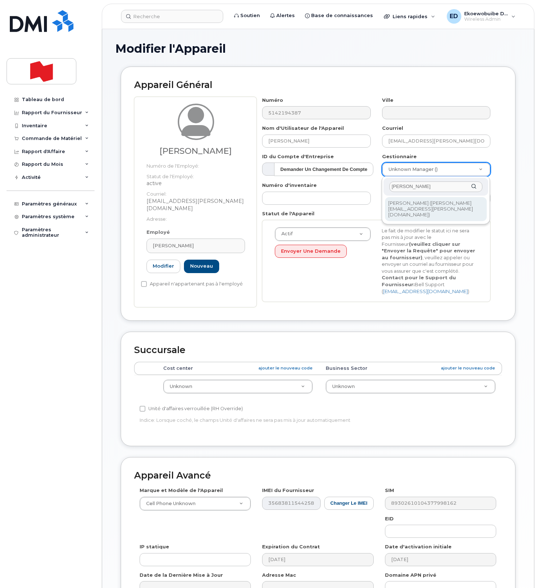
type input "Caroline Dube"
type input "1920374"
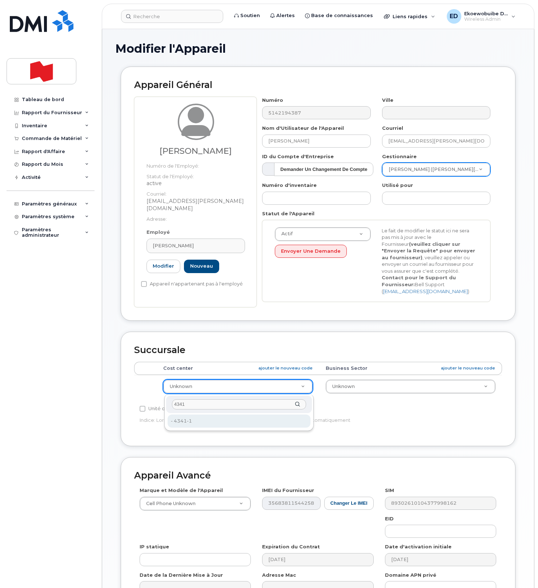
type input "4341"
drag, startPoint x: 214, startPoint y: 423, endPoint x: 213, endPoint y: 428, distance: 4.5
type input "25594286"
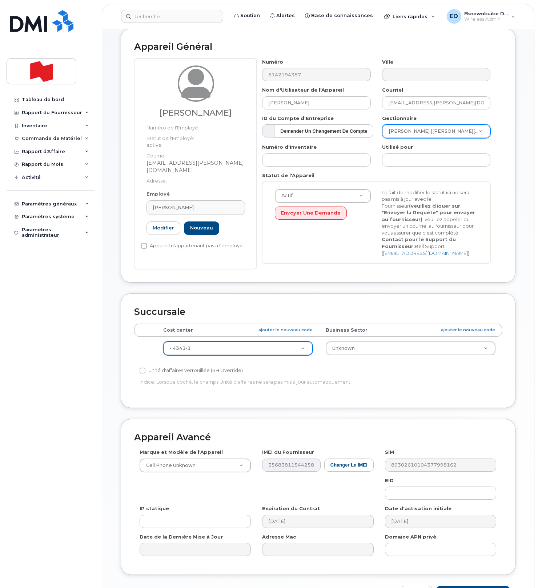
scroll to position [87, 0]
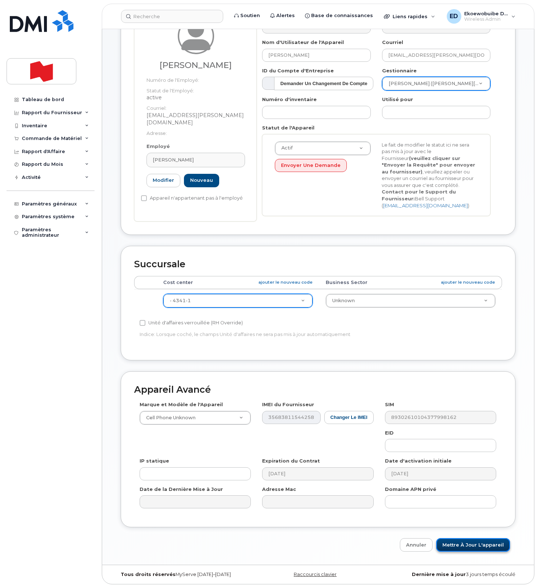
click at [469, 544] on input "Mettre à jour l'appareil" at bounding box center [473, 544] width 74 height 13
type input "Sauvegarde..."
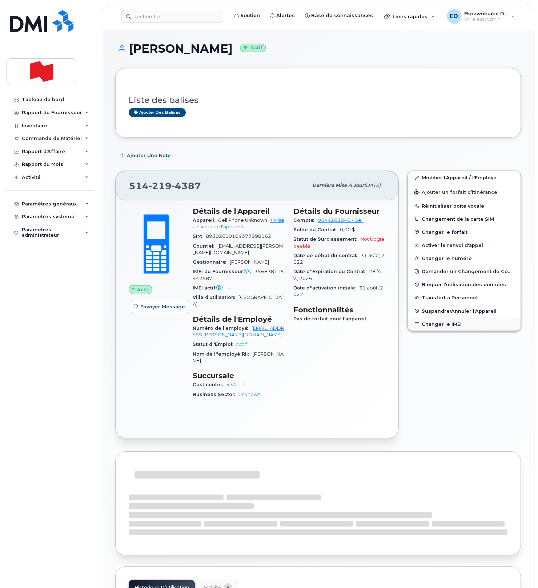
click at [440, 323] on button "Changer le IMEI" at bounding box center [464, 323] width 113 height 13
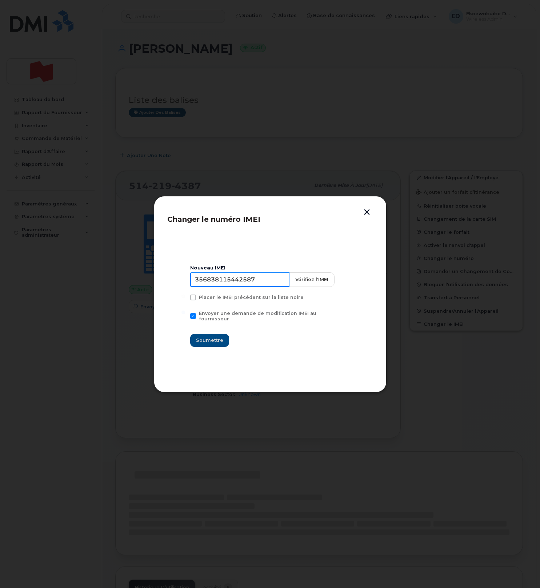
click at [239, 280] on input "356838115442587" at bounding box center [239, 279] width 99 height 15
type input "354216330697024"
click at [209, 336] on span "Soumettre" at bounding box center [209, 339] width 27 height 7
